Goal: Task Accomplishment & Management: Complete application form

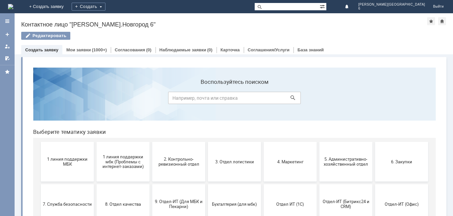
click at [72, 161] on span "1 линия поддержки МБК" at bounding box center [67, 162] width 49 height 10
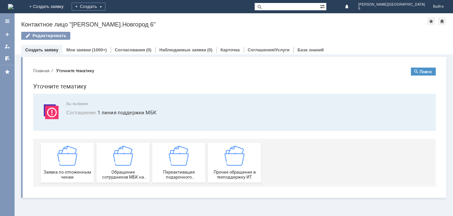
click at [64, 161] on img at bounding box center [67, 156] width 20 height 20
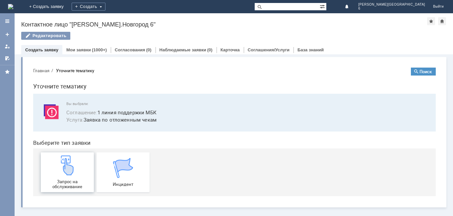
click at [77, 169] on img at bounding box center [67, 166] width 20 height 20
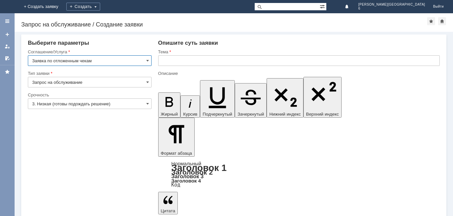
click at [69, 81] on input "Запрос на обслуживание" at bounding box center [90, 82] width 124 height 11
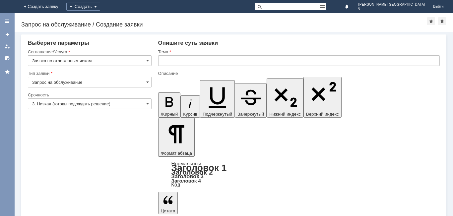
click at [79, 104] on input "3. Низкая (готовы подождать решение)" at bounding box center [90, 104] width 124 height 11
type input "Запрос на обслуживание"
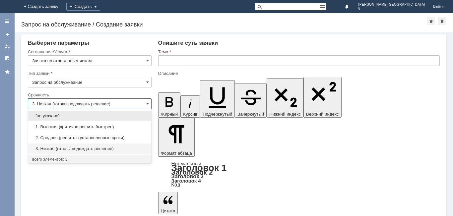
click at [75, 135] on span "2. Средняя (решить в установленные сроки)" at bounding box center [89, 137] width 115 height 5
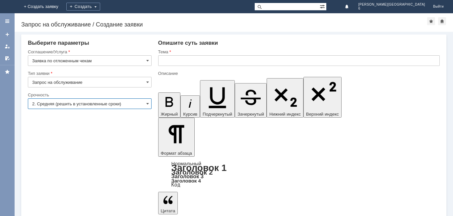
type input "2. Средняя (решить в установленные сроки)"
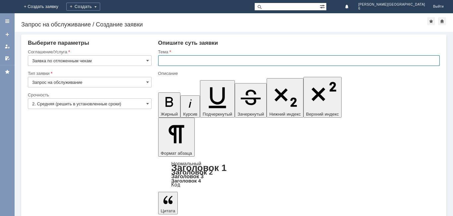
click at [178, 58] on input "text" at bounding box center [299, 60] width 282 height 11
type input "отл.чек за 15.08.2025"
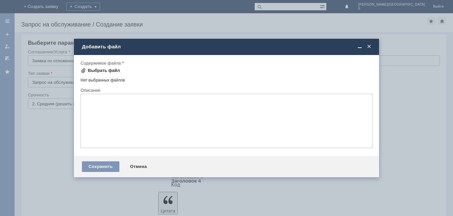
click at [98, 69] on div "Выбрать файл" at bounding box center [104, 70] width 32 height 5
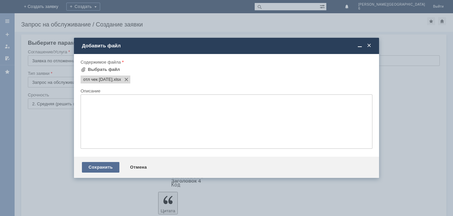
click at [93, 171] on div "Сохранить" at bounding box center [100, 167] width 37 height 11
